Goal: Information Seeking & Learning: Learn about a topic

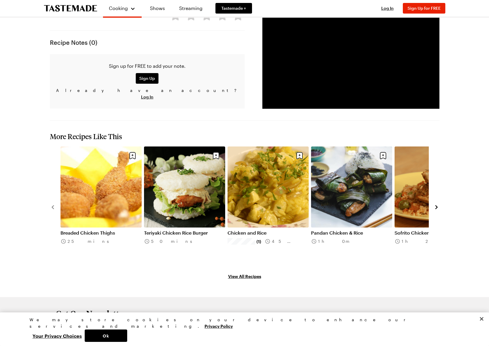
scroll to position [714, 0]
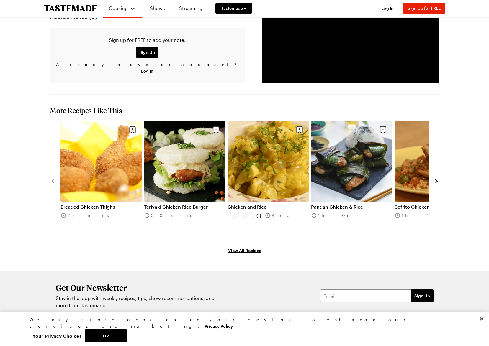
drag, startPoint x: 431, startPoint y: 148, endPoint x: 436, endPoint y: 148, distance: 4.7
click at [431, 148] on div "Breaded Chicken Thighs 25 mins Teriyaki Chicken Rice Burger 50 mins Chicken and…" at bounding box center [244, 181] width 389 height 121
click at [437, 178] on icon "navigate to next item" at bounding box center [436, 181] width 6 height 6
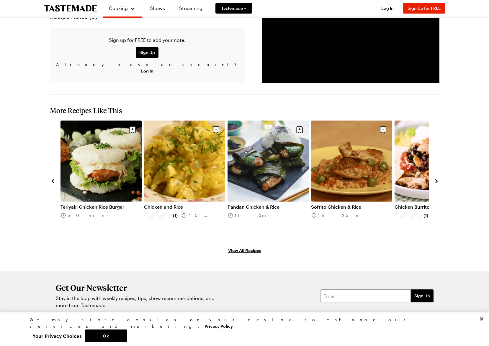
click at [437, 178] on icon "navigate to next item" at bounding box center [436, 181] width 6 height 6
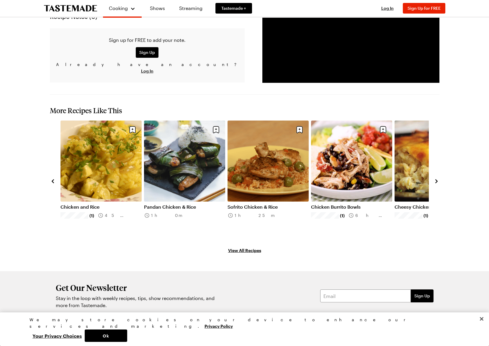
click at [437, 178] on icon "navigate to next item" at bounding box center [436, 181] width 6 height 6
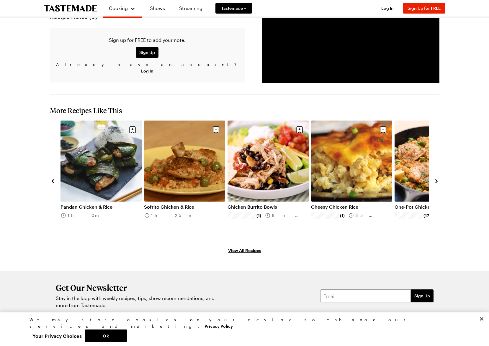
click at [273, 204] on link "Chicken Burrito Bowls" at bounding box center [267, 207] width 81 height 6
click at [435, 178] on icon "navigate to next item" at bounding box center [436, 181] width 6 height 6
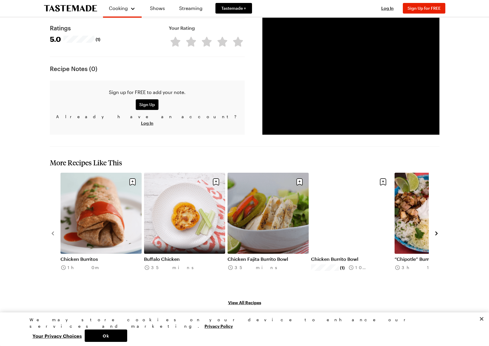
scroll to position [628, 0]
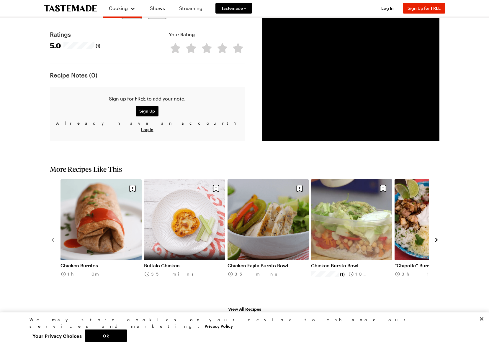
click at [437, 237] on icon "navigate to next item" at bounding box center [436, 240] width 6 height 6
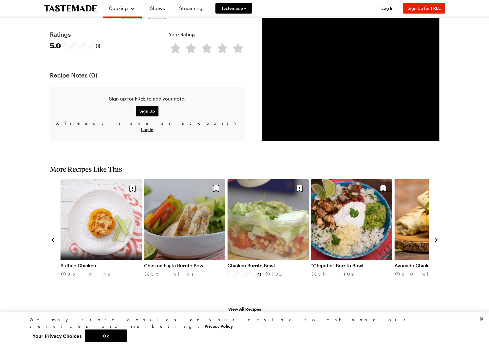
click at [437, 237] on icon "navigate to next item" at bounding box center [436, 240] width 6 height 6
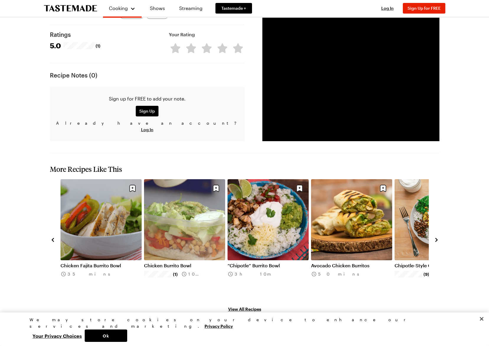
click at [437, 237] on icon "navigate to next item" at bounding box center [436, 240] width 6 height 6
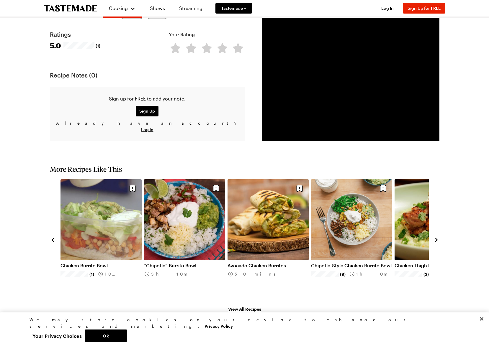
click at [275, 263] on link "Avocado Chicken Burritos" at bounding box center [267, 266] width 81 height 6
